Goal: Information Seeking & Learning: Learn about a topic

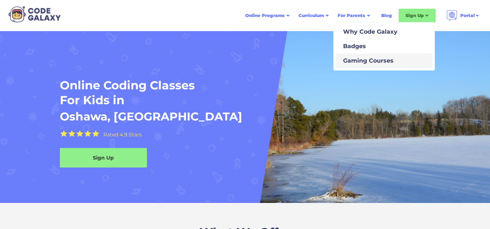
click at [347, 61] on div "Gaming Courses" at bounding box center [366, 61] width 53 height 9
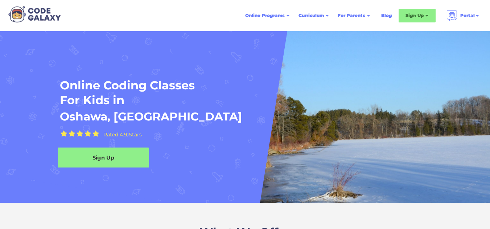
click at [103, 154] on div "Sign Up" at bounding box center [103, 158] width 91 height 8
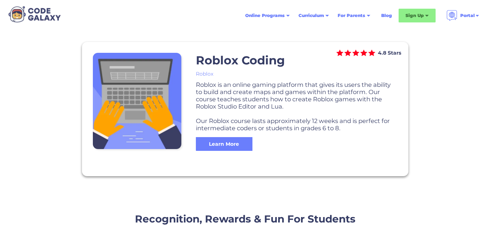
scroll to position [616, 0]
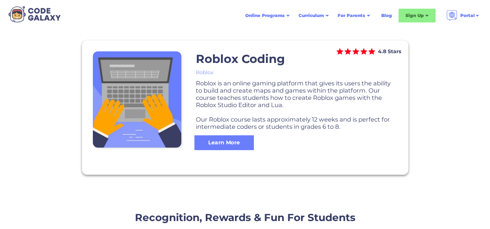
click at [236, 141] on div "Learn More" at bounding box center [223, 143] width 59 height 8
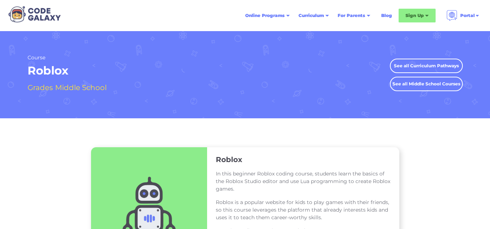
click at [406, 64] on link "See all Curriculum Pathways" at bounding box center [426, 66] width 73 height 14
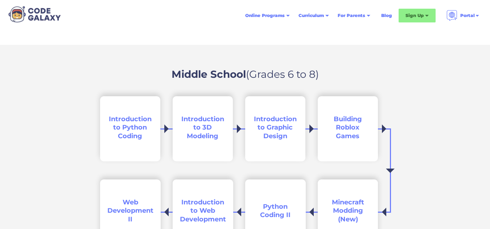
scroll to position [1051, 0]
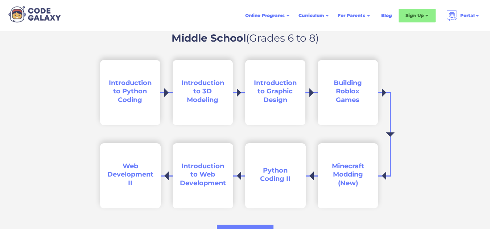
click at [353, 92] on span "Building Roblox Games" at bounding box center [347, 91] width 28 height 25
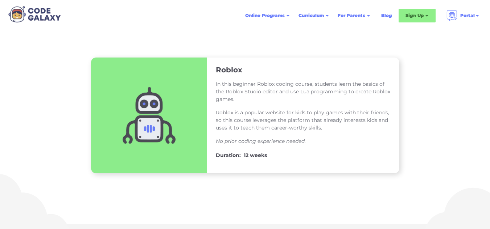
scroll to position [72, 0]
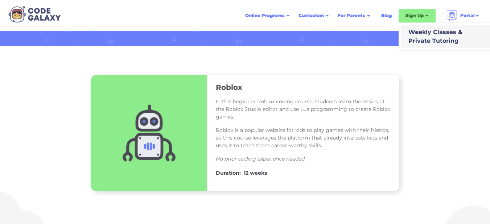
click at [417, 33] on div "Weekly Classes & Private Tutoring" at bounding box center [433, 36] width 57 height 17
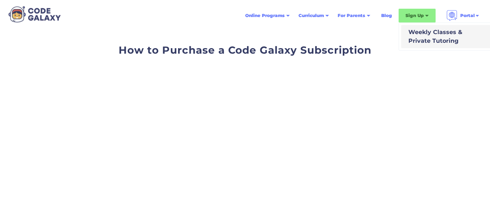
click at [415, 35] on div "Weekly Classes & Private Tutoring" at bounding box center [433, 36] width 57 height 17
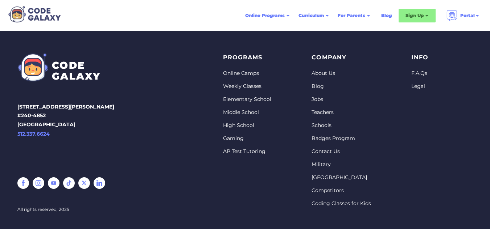
scroll to position [362, 0]
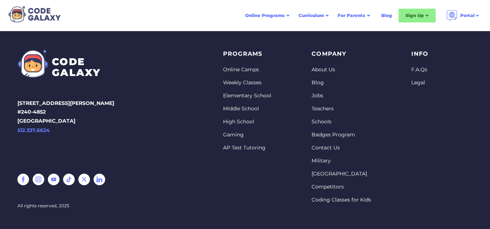
click at [237, 110] on link "Middle School" at bounding box center [247, 108] width 48 height 7
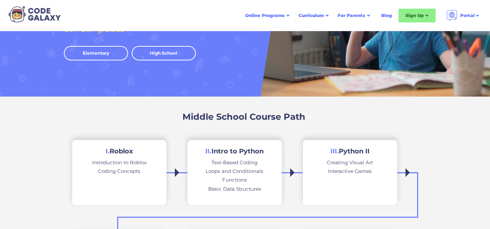
scroll to position [72, 0]
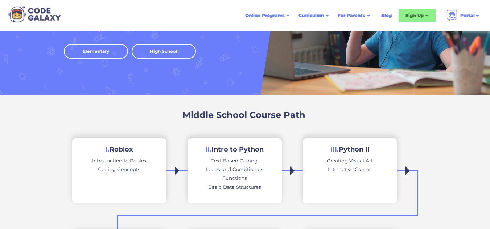
click at [126, 147] on h2 "I. Roblox" at bounding box center [119, 150] width 28 height 8
